Goal: Find specific page/section: Find specific page/section

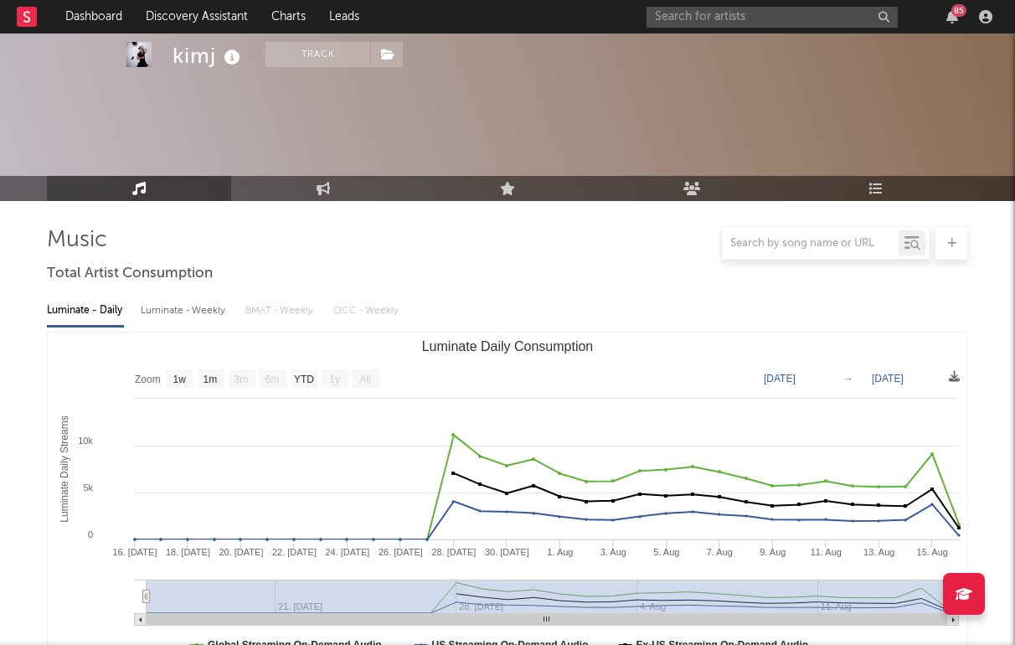
select select "1w"
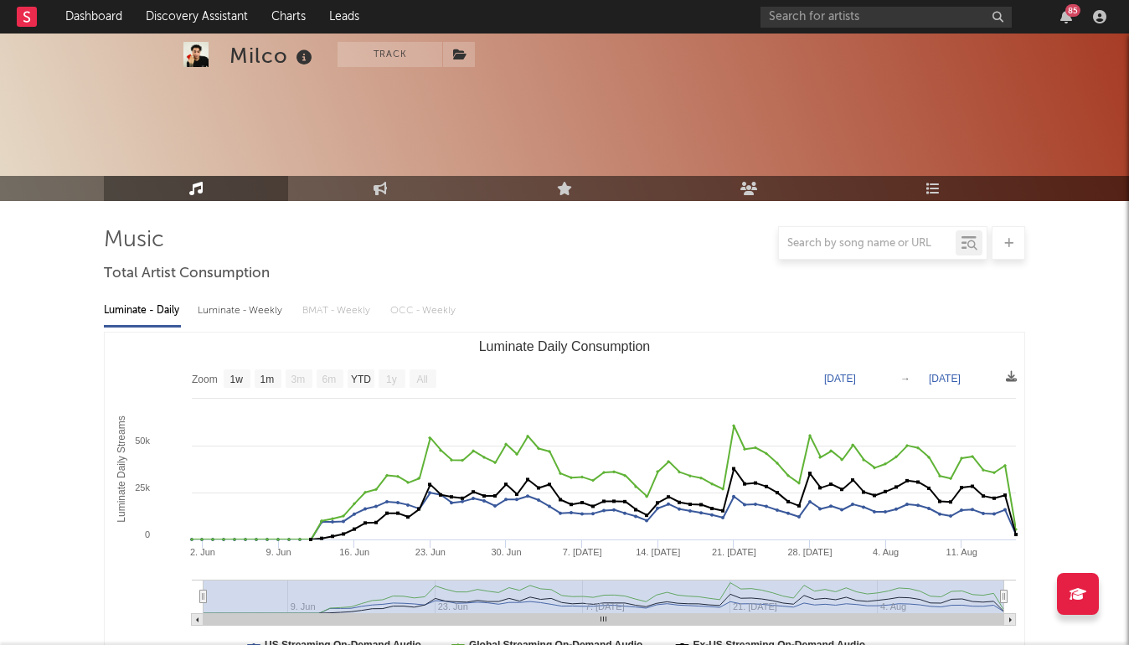
select select "1w"
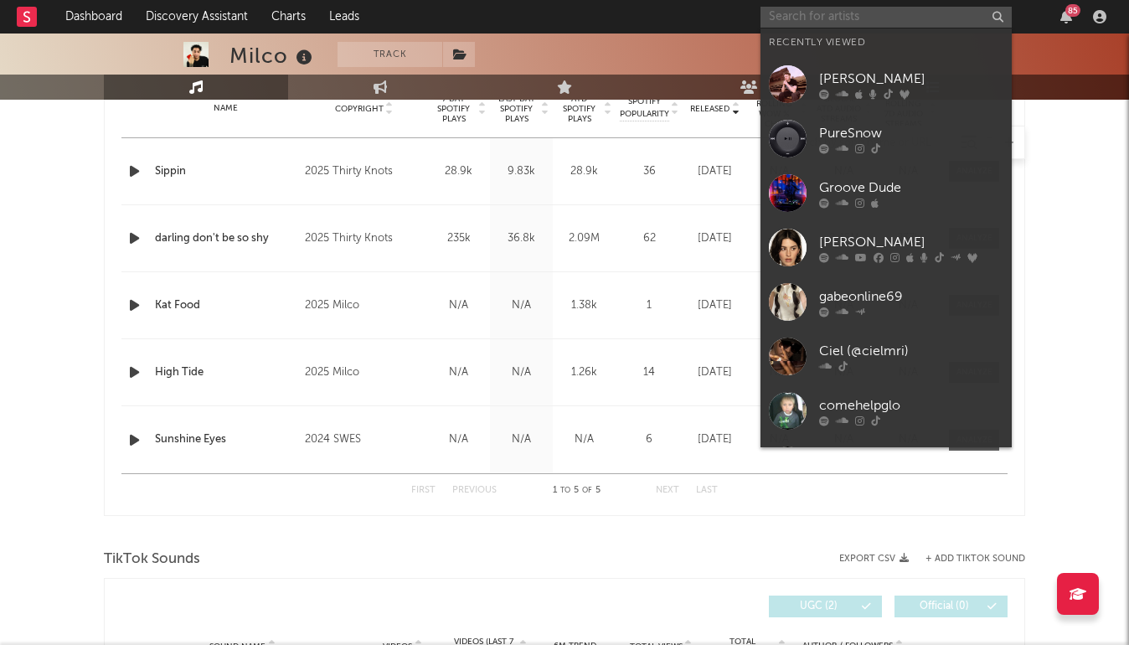
click at [804, 20] on input "text" at bounding box center [886, 17] width 251 height 21
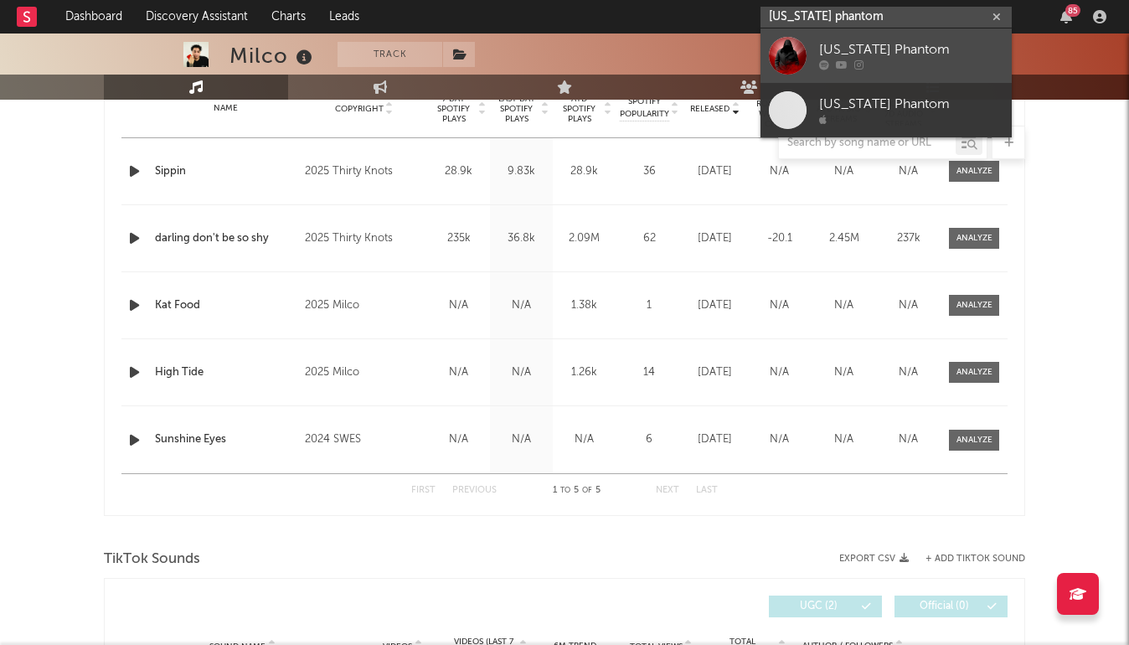
type input "[US_STATE] phantom"
click at [816, 52] on link "[US_STATE] Phantom" at bounding box center [886, 55] width 251 height 54
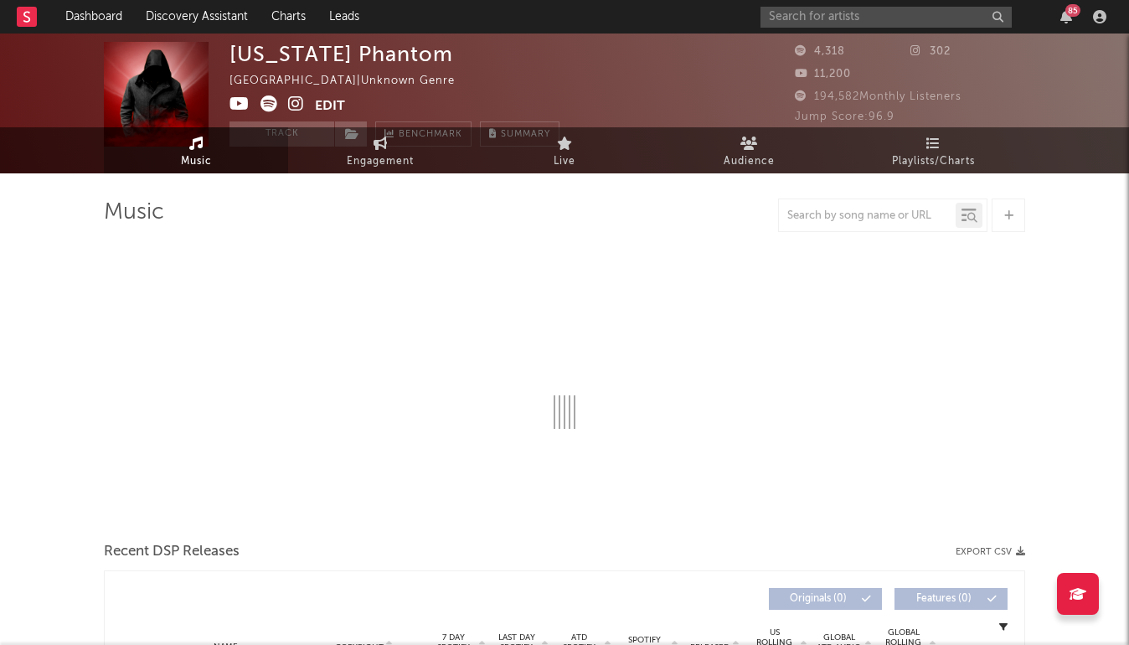
select select "1w"
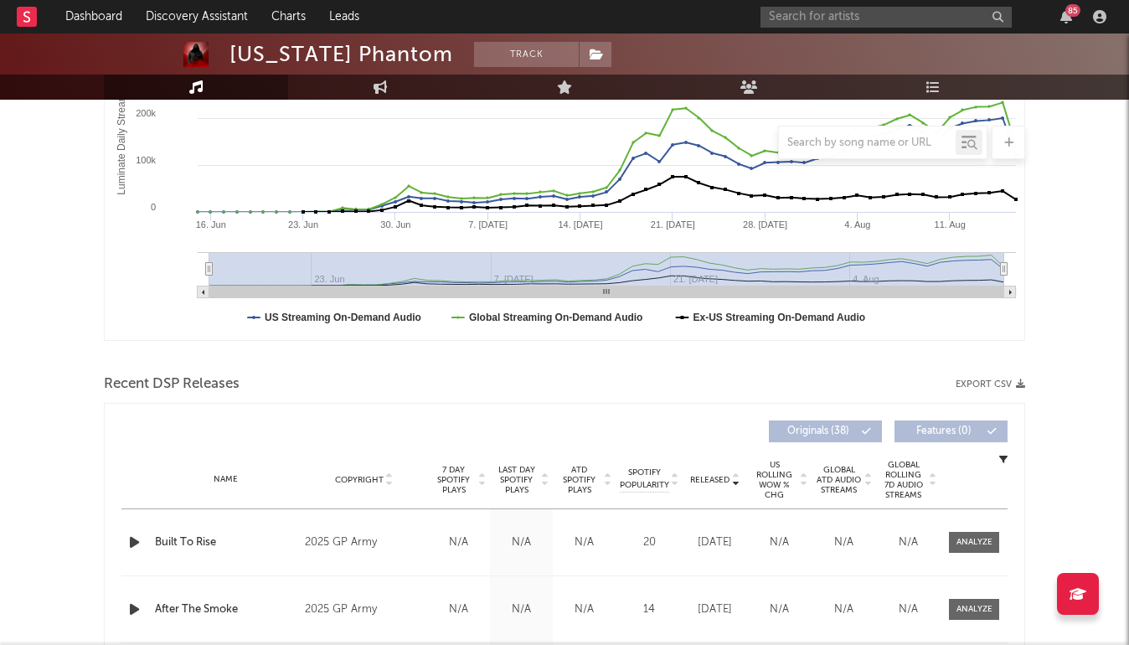
scroll to position [363, 0]
